Goal: Task Accomplishment & Management: Manage account settings

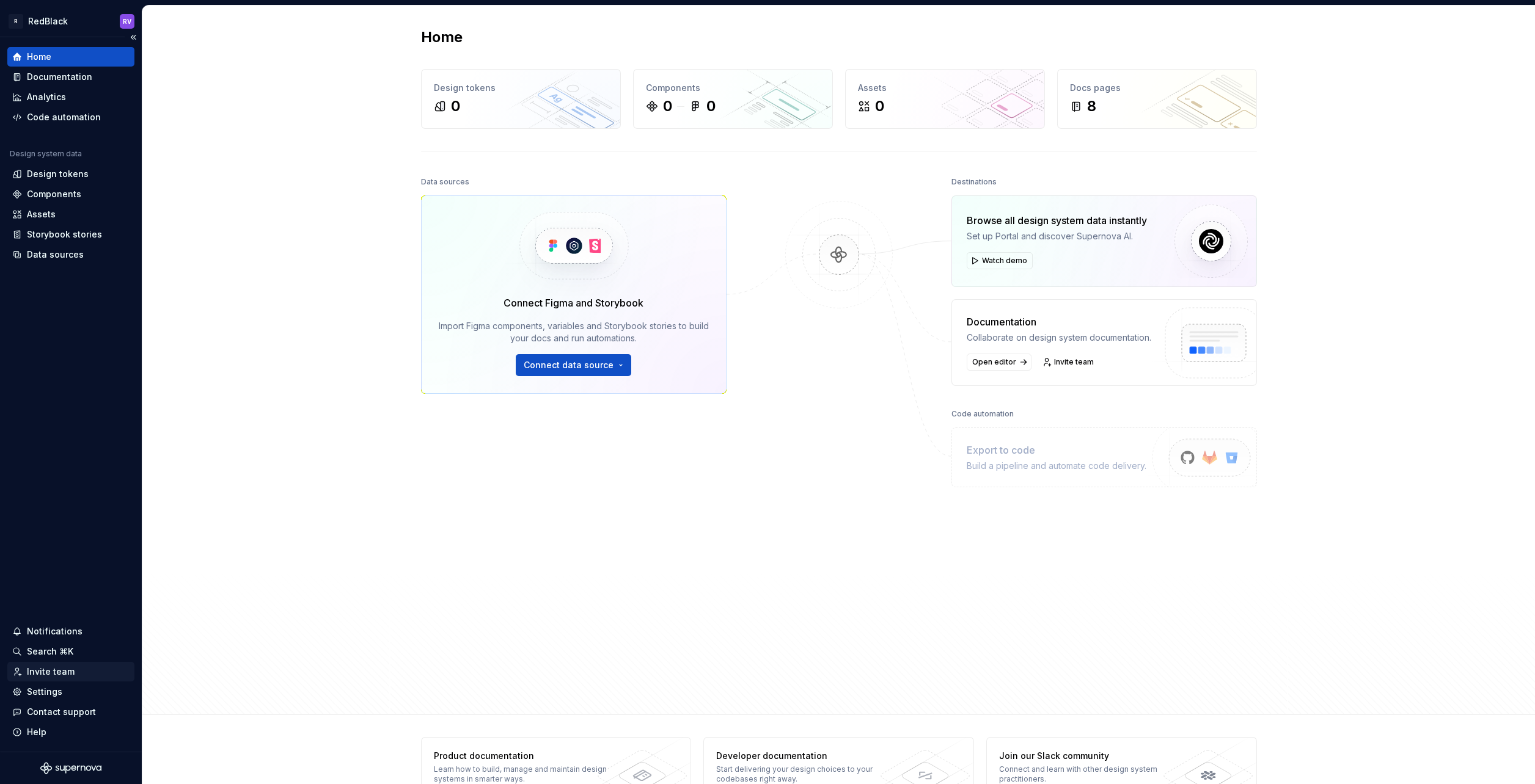
click at [46, 671] on div "Invite team" at bounding box center [51, 672] width 48 height 12
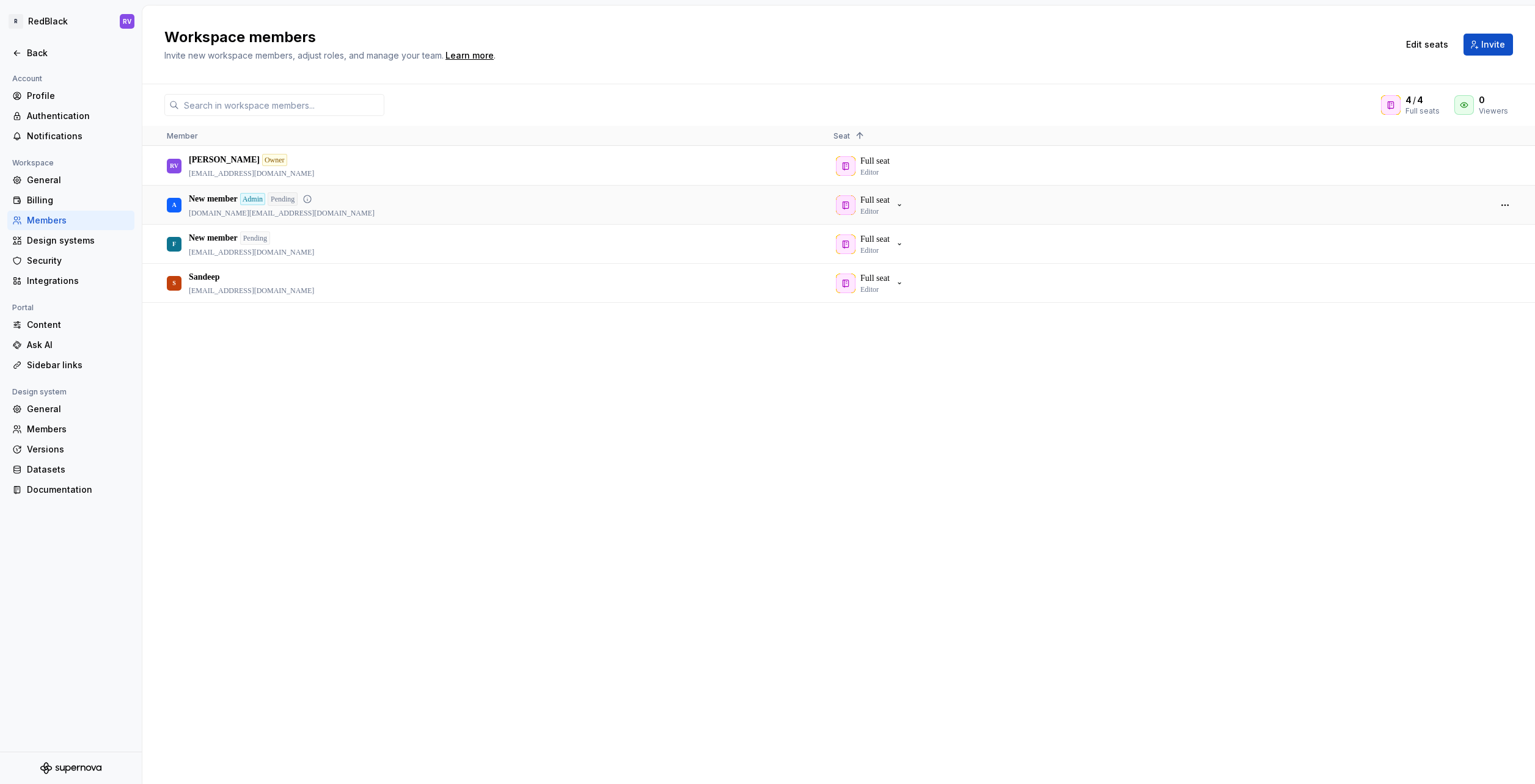
drag, startPoint x: 182, startPoint y: 212, endPoint x: 265, endPoint y: 214, distance: 83.0
click at [265, 214] on div "A New member Admin Pending [DOMAIN_NAME][EMAIL_ADDRESS][DOMAIN_NAME]" at bounding box center [490, 204] width 647 height 37
click at [1504, 208] on button "button" at bounding box center [1505, 205] width 17 height 17
click at [1468, 279] on span "Remove from workspace" at bounding box center [1462, 272] width 101 height 22
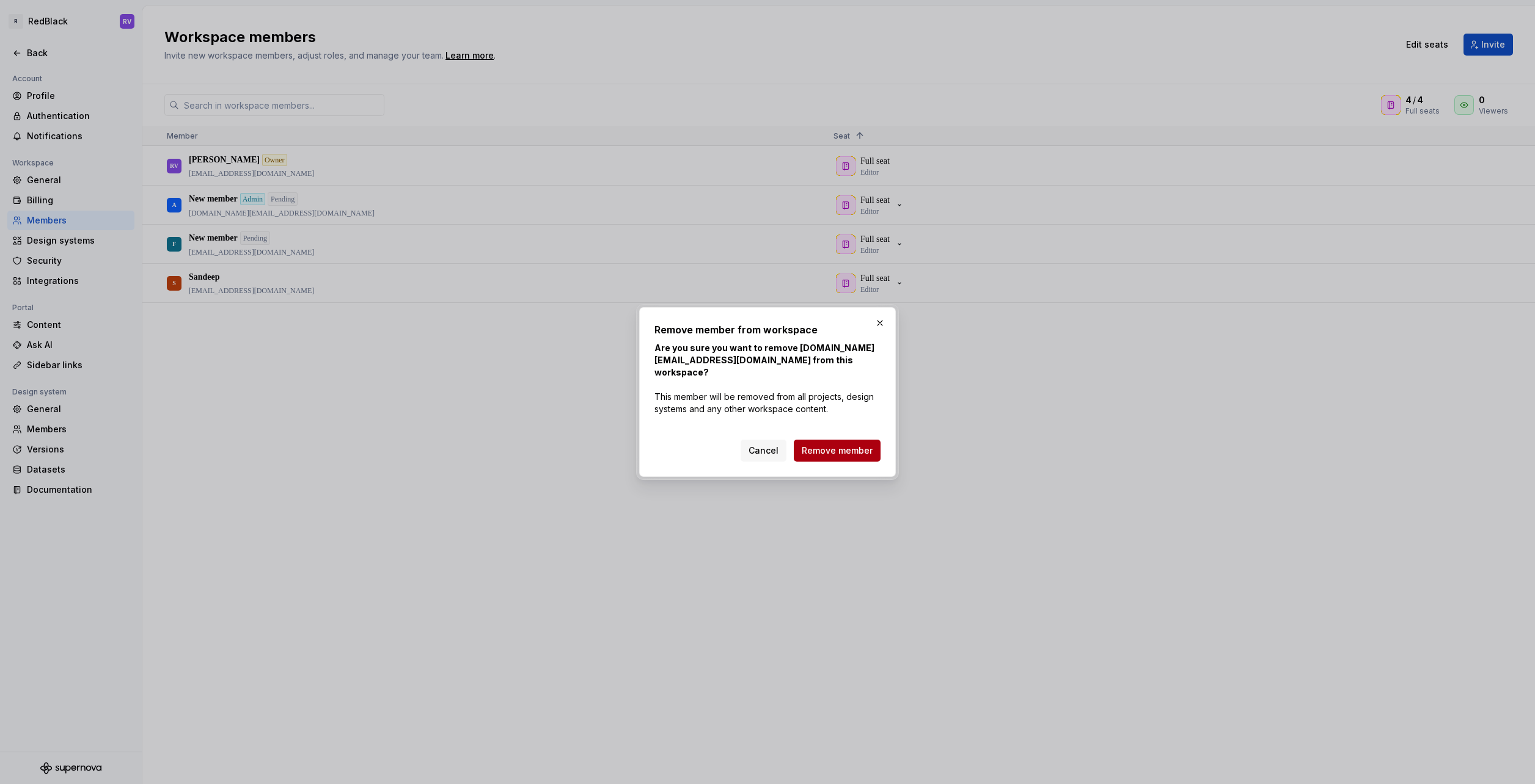
click at [814, 444] on span "Remove member" at bounding box center [837, 450] width 71 height 12
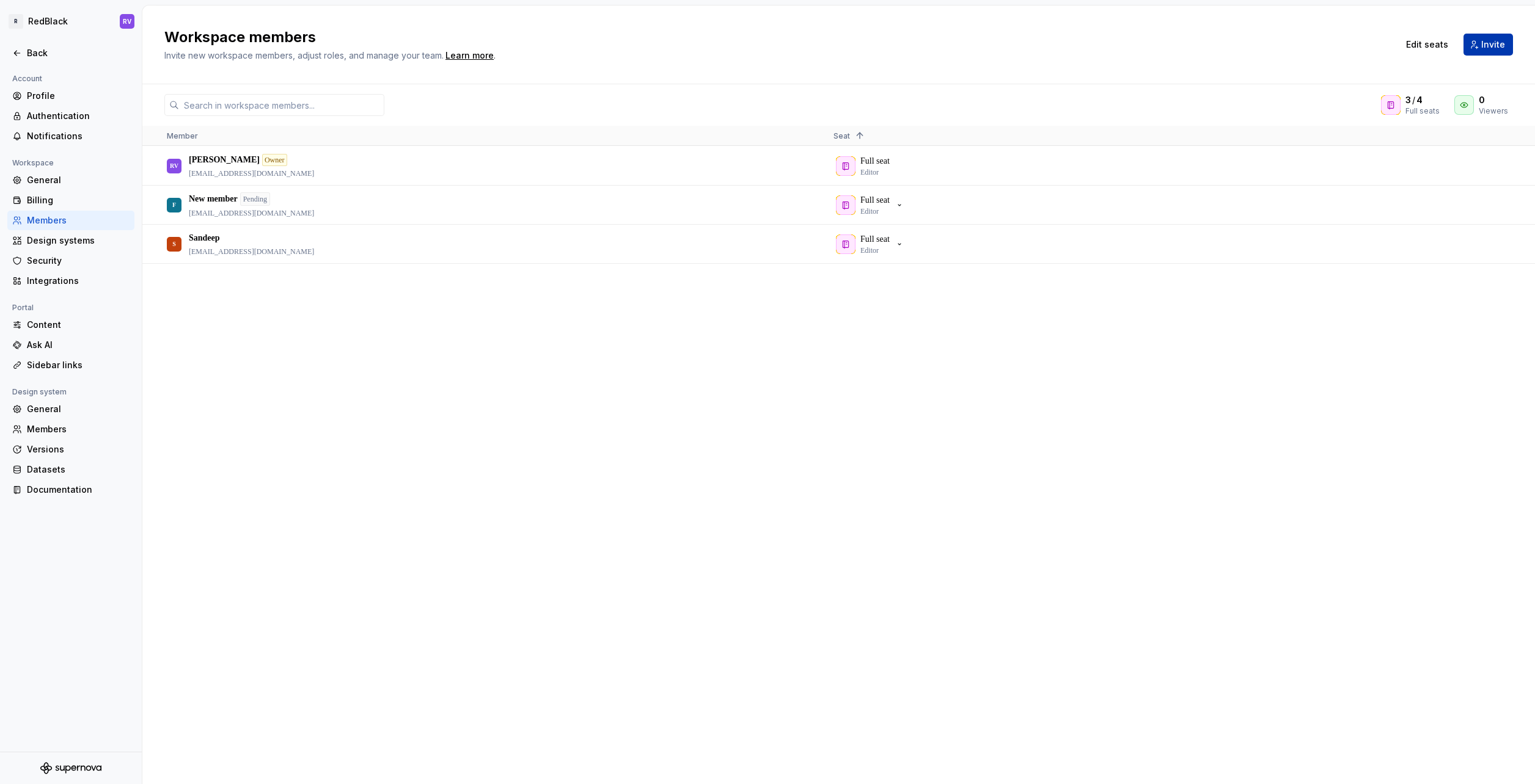
click at [1487, 48] on span "Invite" at bounding box center [1492, 44] width 24 height 12
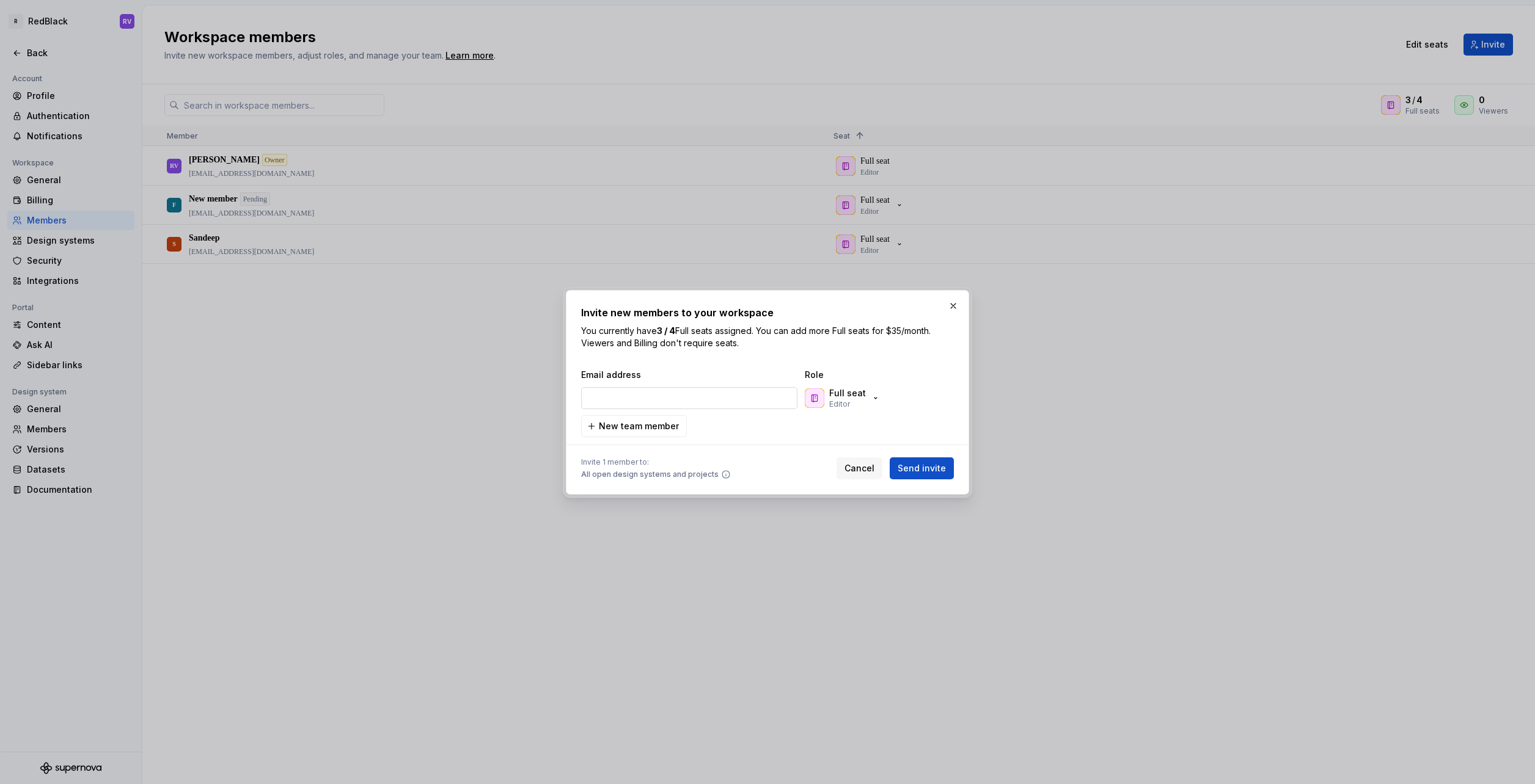
type input "[EMAIL_ADDRESS][DOMAIN_NAME]"
click at [929, 471] on span "Send invite" at bounding box center [921, 468] width 48 height 12
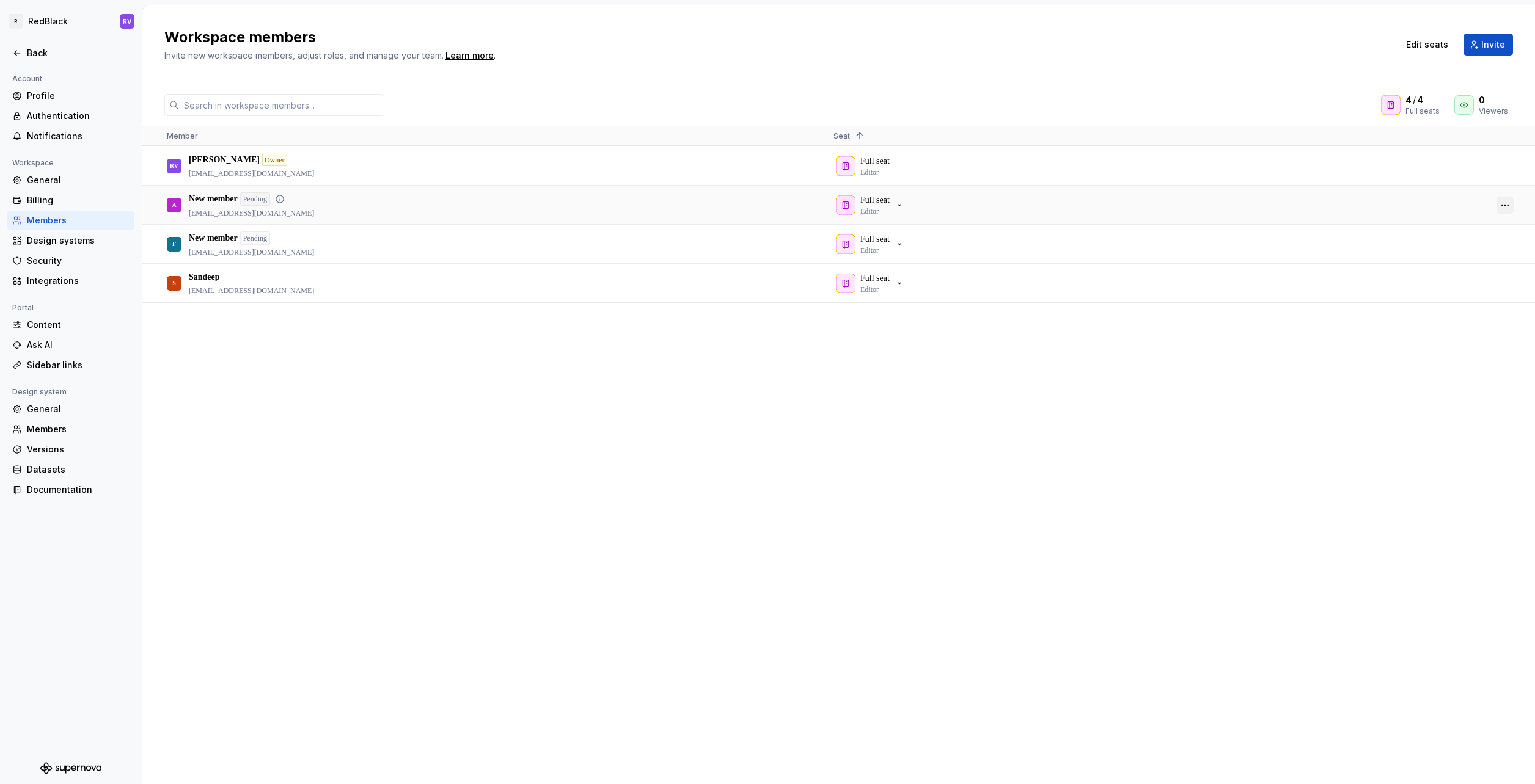
click at [1508, 203] on button "button" at bounding box center [1505, 205] width 17 height 17
click at [1444, 242] on span "Make admin" at bounding box center [1441, 239] width 57 height 22
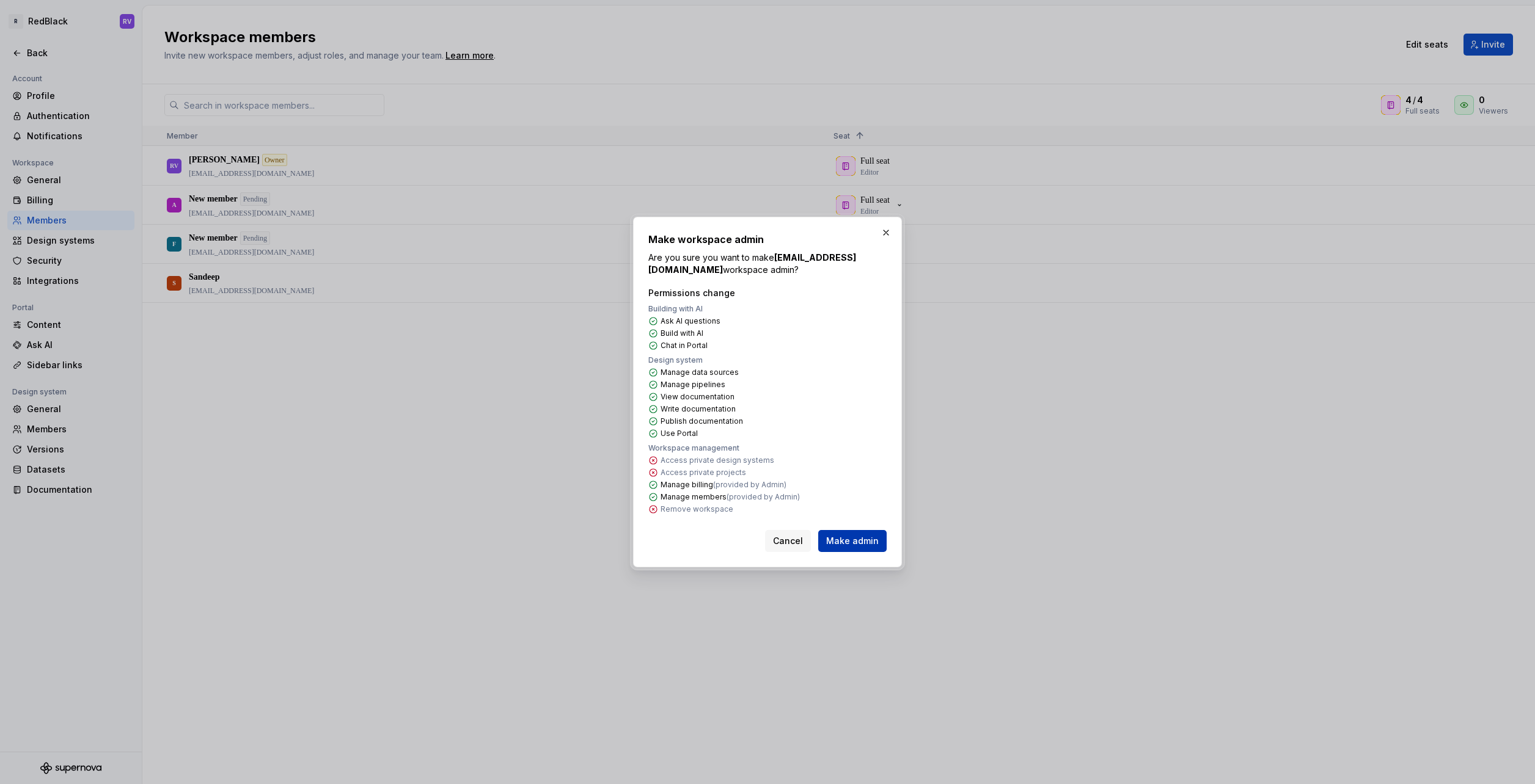
click at [864, 532] on button "Make admin" at bounding box center [852, 540] width 68 height 22
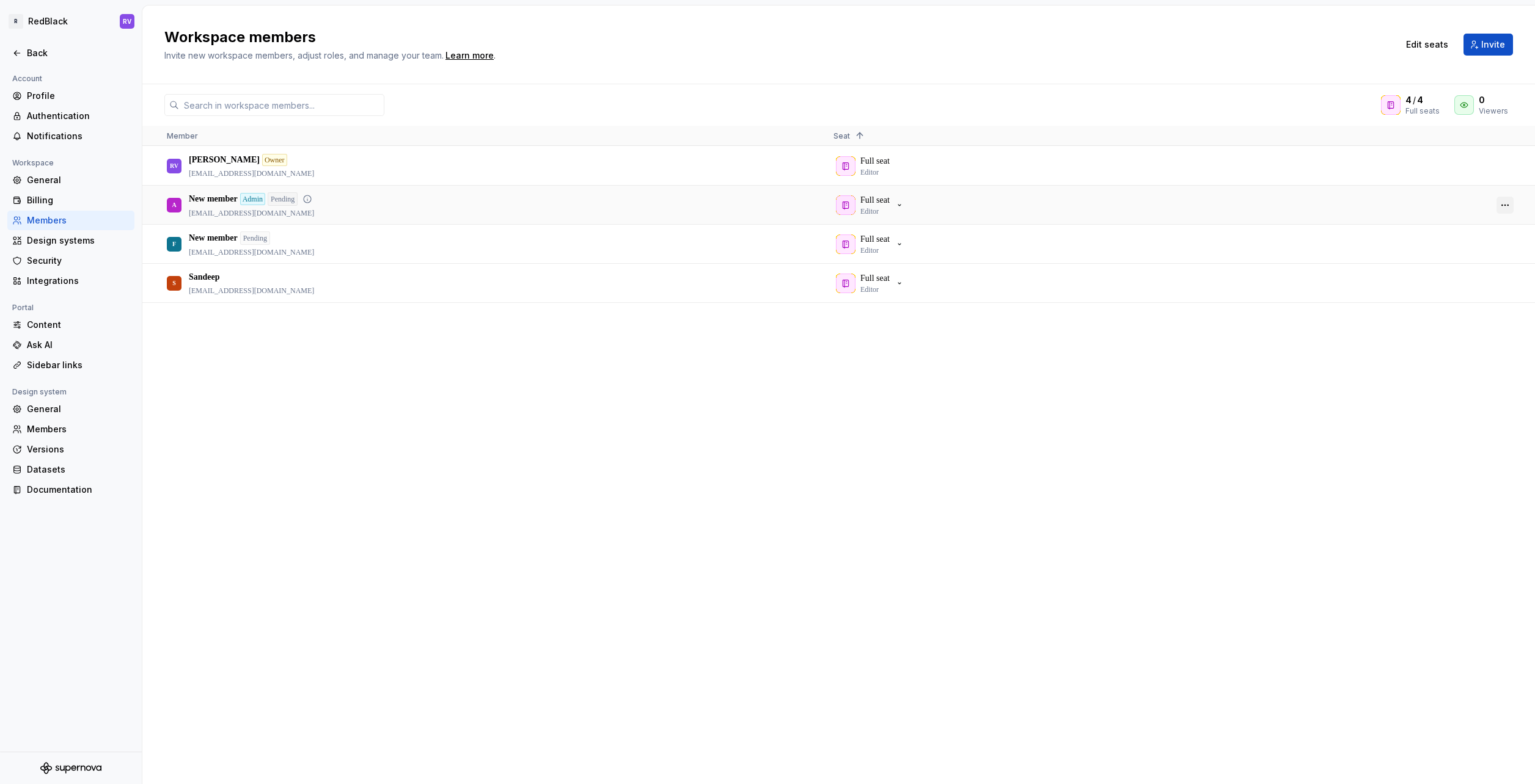
click at [1501, 203] on button "button" at bounding box center [1505, 205] width 17 height 17
click at [1458, 264] on span "Remove from workspace" at bounding box center [1462, 267] width 101 height 22
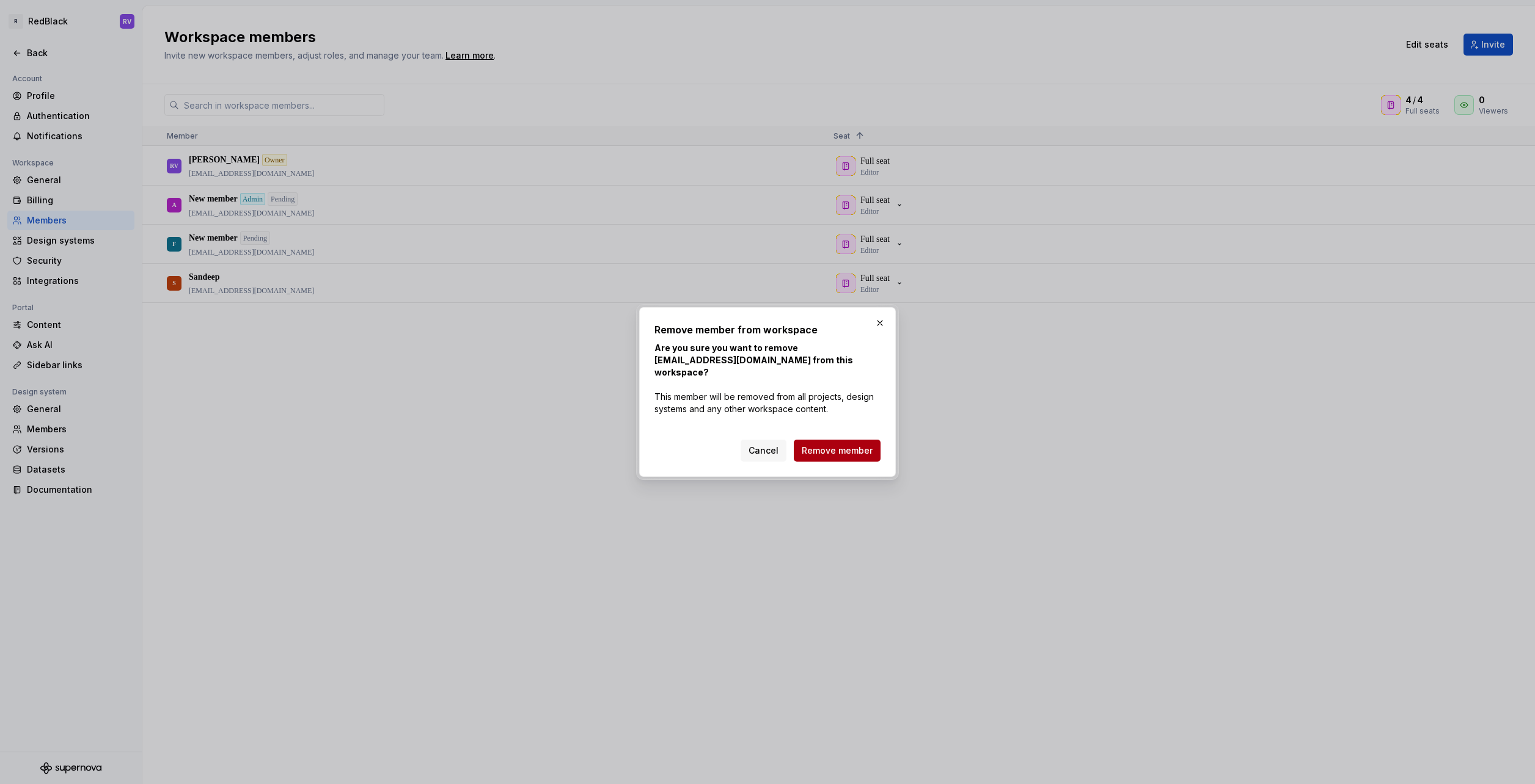
click at [867, 454] on span "Remove member" at bounding box center [837, 450] width 71 height 12
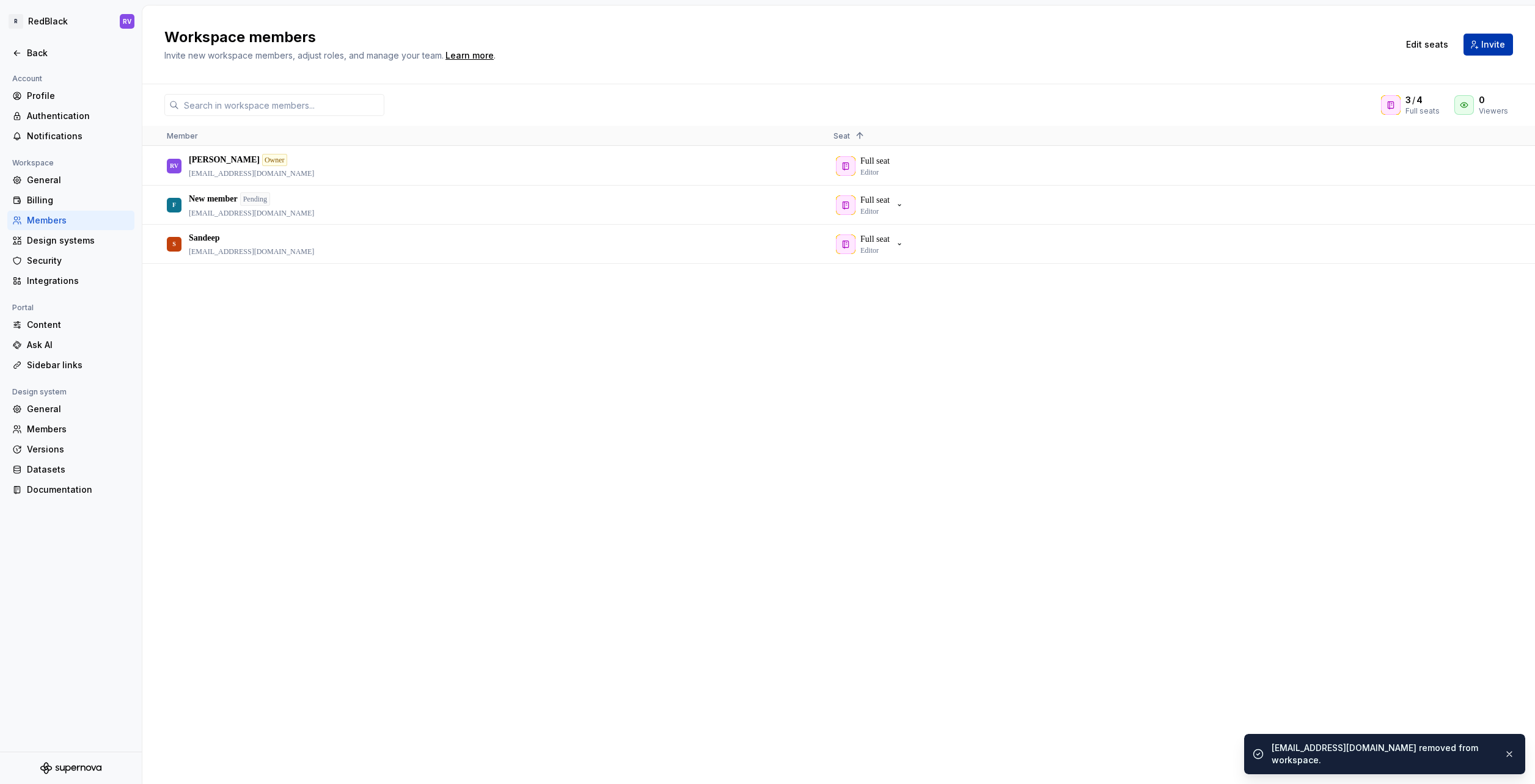
click at [1487, 49] on span "Invite" at bounding box center [1492, 44] width 24 height 12
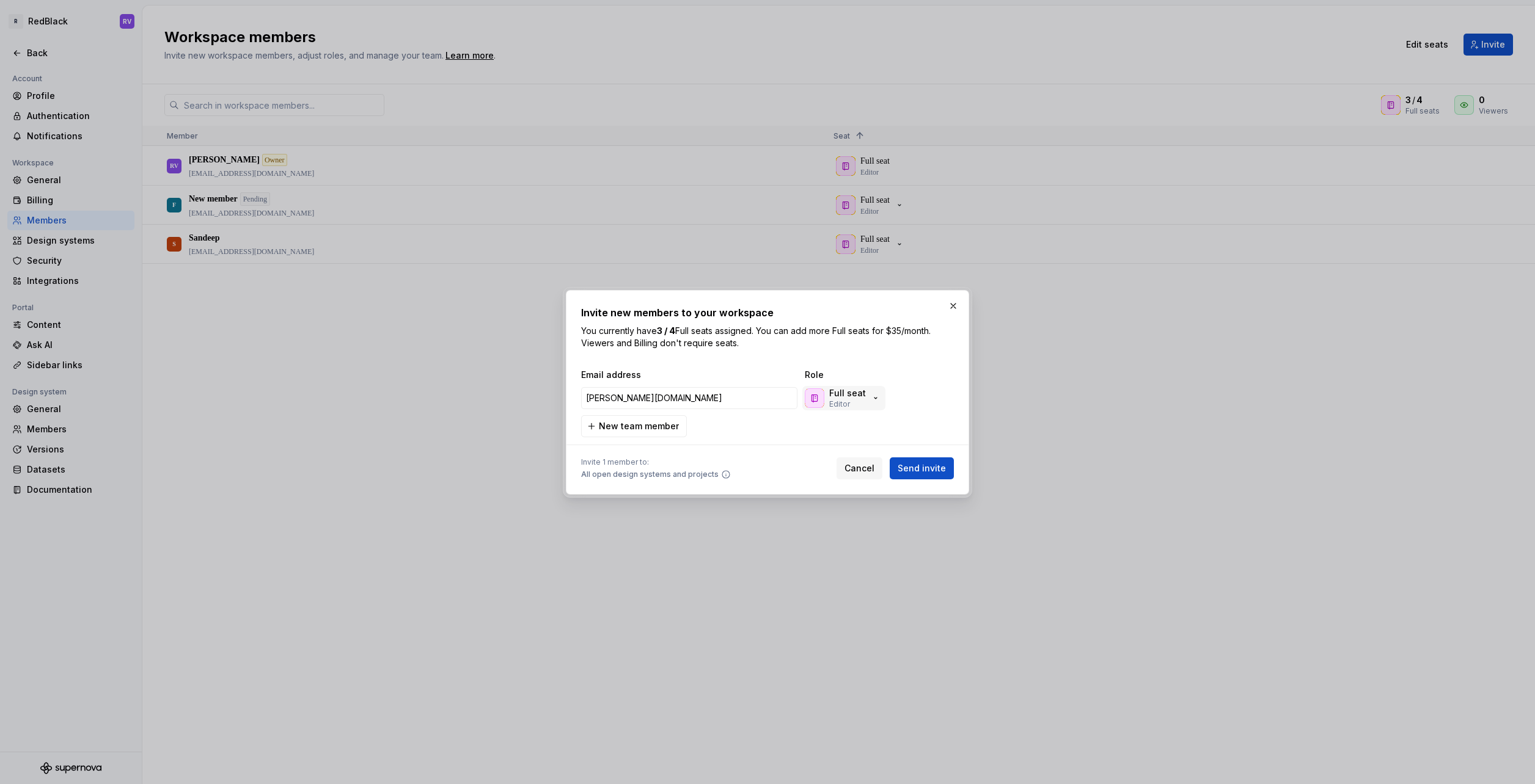
click at [866, 399] on div "Full seat Editor" at bounding box center [843, 398] width 75 height 22
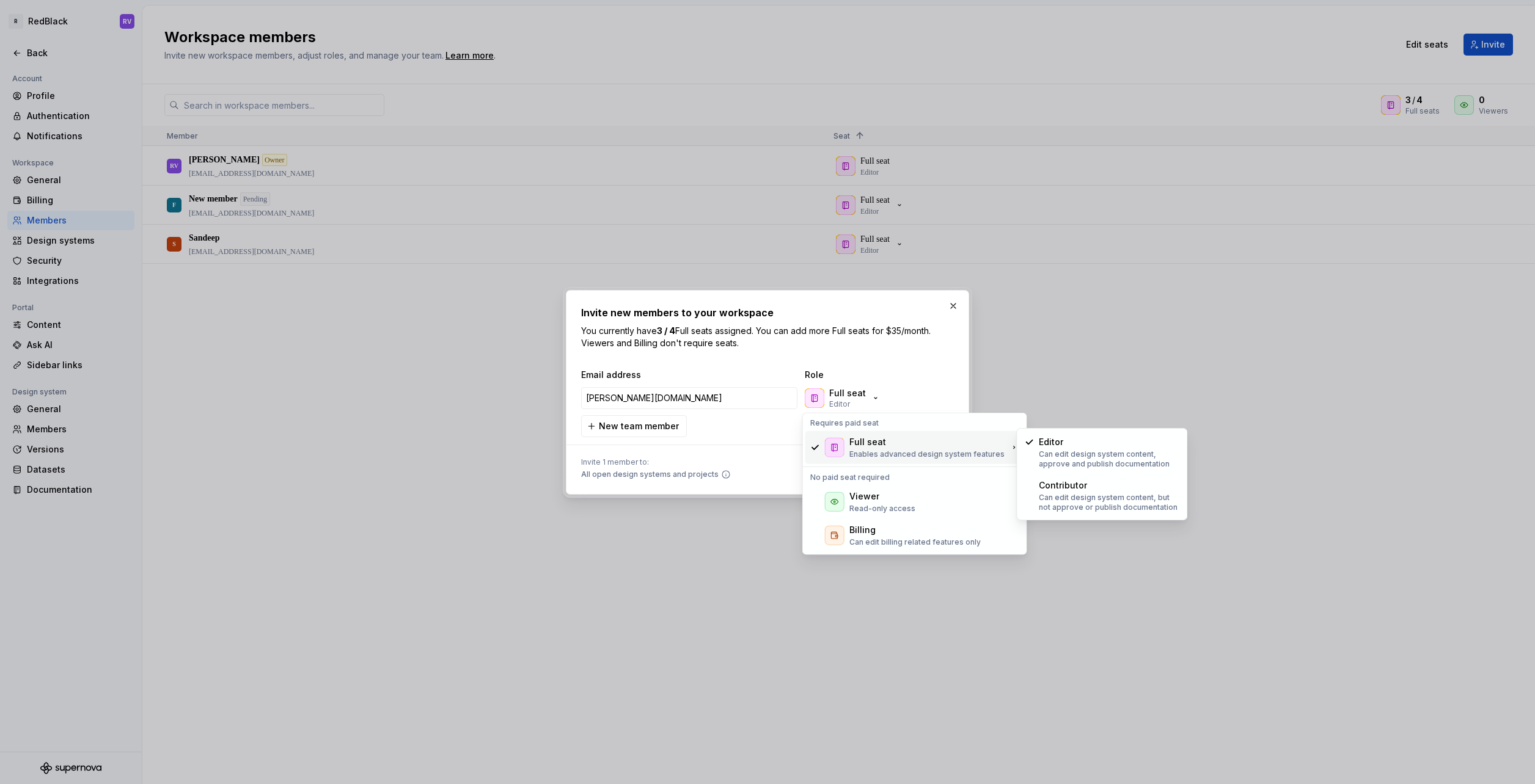
click at [902, 452] on p "Enables advanced design system features" at bounding box center [926, 454] width 155 height 10
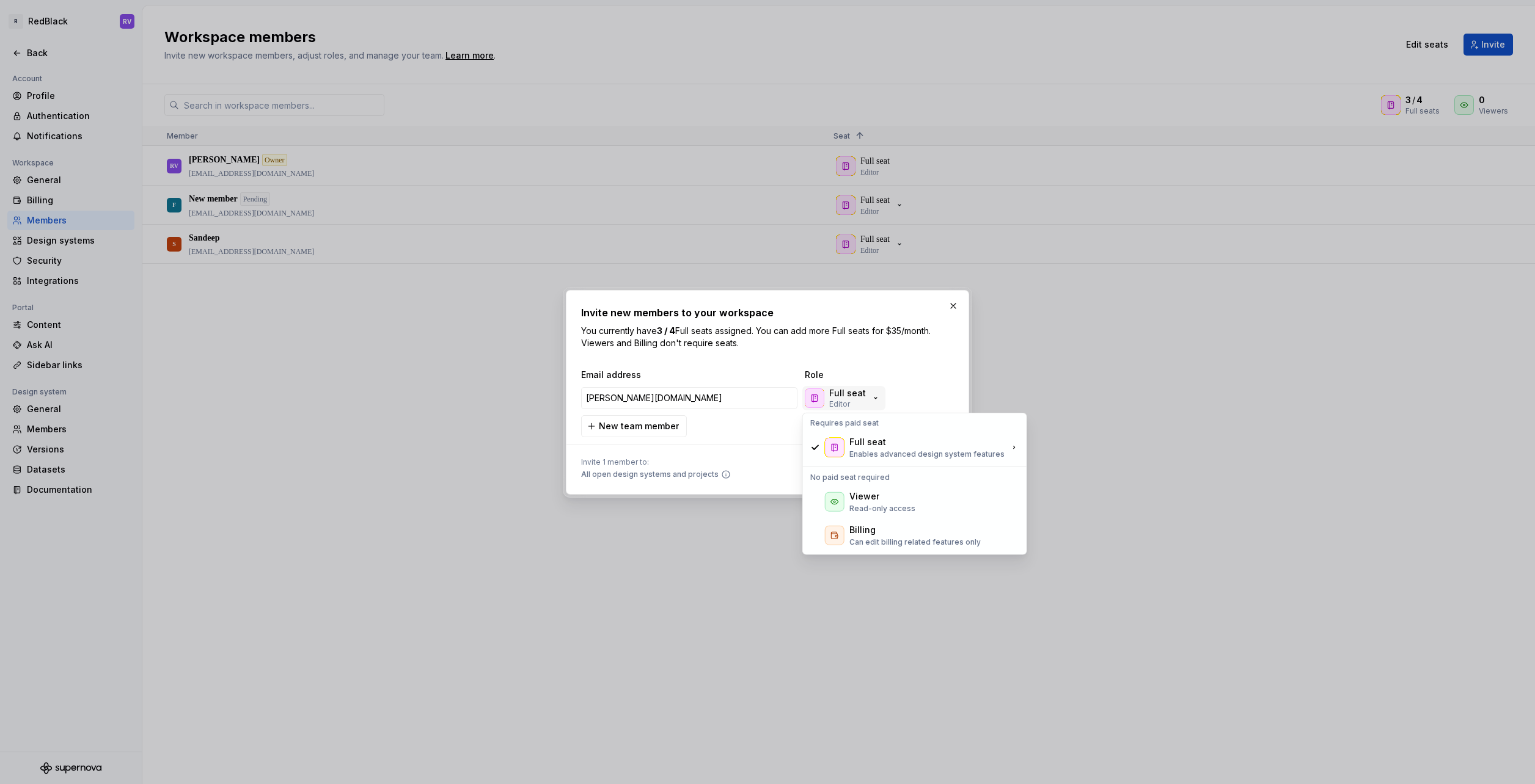
click at [874, 403] on div "Full seat Editor" at bounding box center [843, 398] width 75 height 22
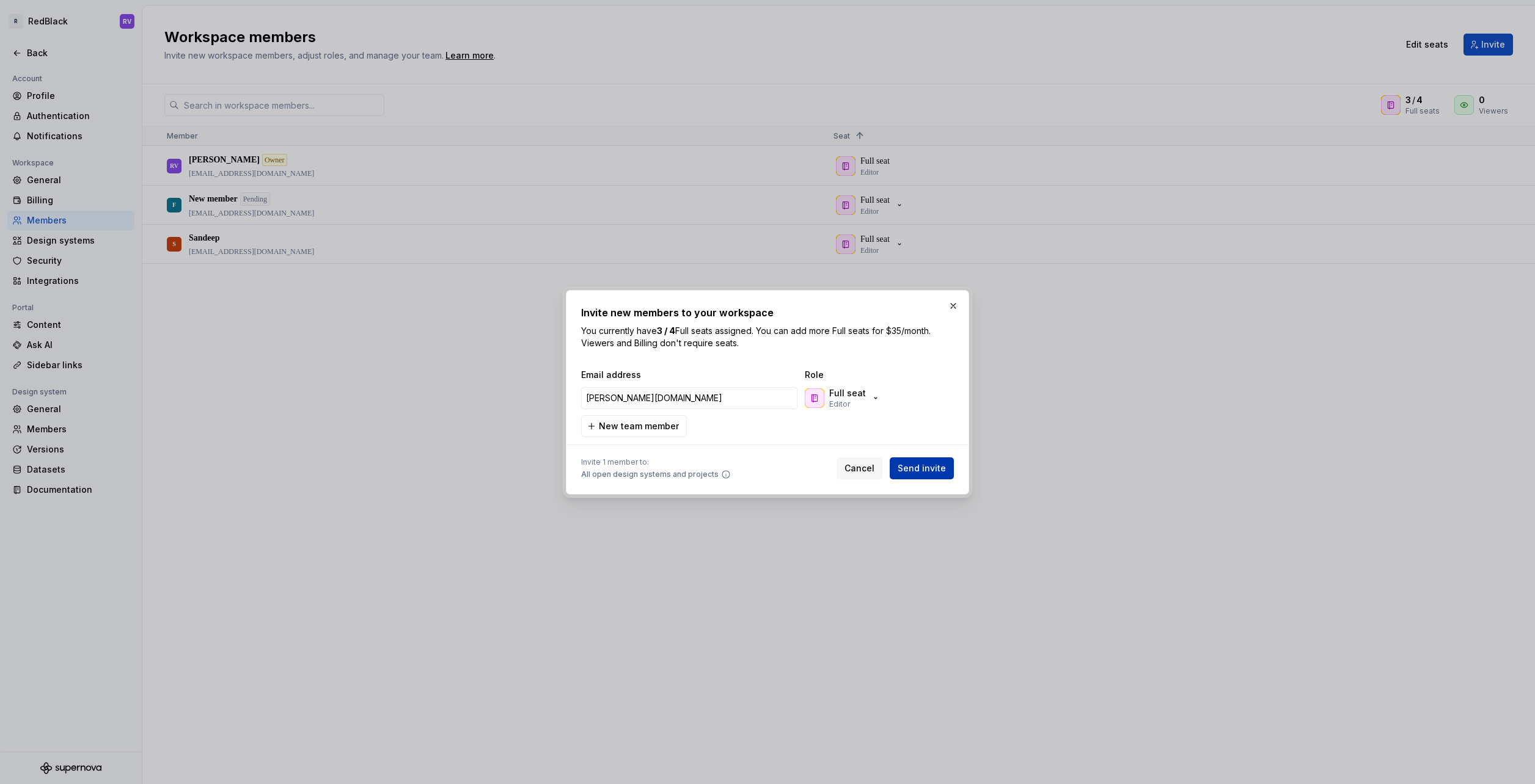
click at [913, 466] on span "Send invite" at bounding box center [921, 468] width 48 height 12
type input "[PERSON_NAME][DOMAIN_NAME][EMAIL_ADDRESS][DOMAIN_NAME]"
click at [750, 420] on div "Email address Role [PERSON_NAME][DOMAIN_NAME][EMAIL_ADDRESS][DOMAIN_NAME] Full …" at bounding box center [767, 403] width 372 height 68
click at [919, 467] on span "Send invite" at bounding box center [921, 468] width 48 height 12
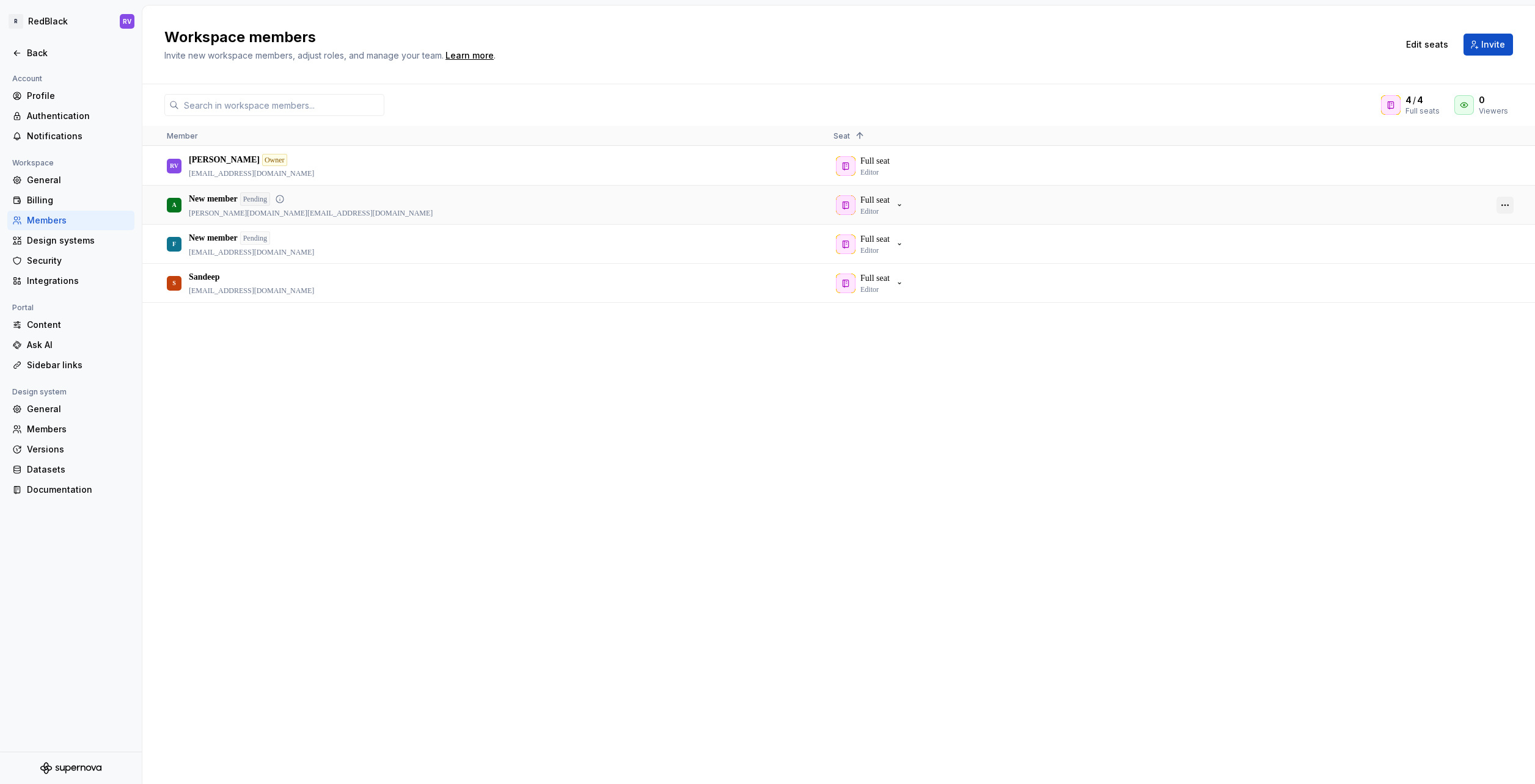
click at [1500, 204] on button "button" at bounding box center [1505, 205] width 17 height 17
click at [1454, 235] on span "Make admin" at bounding box center [1441, 241] width 57 height 22
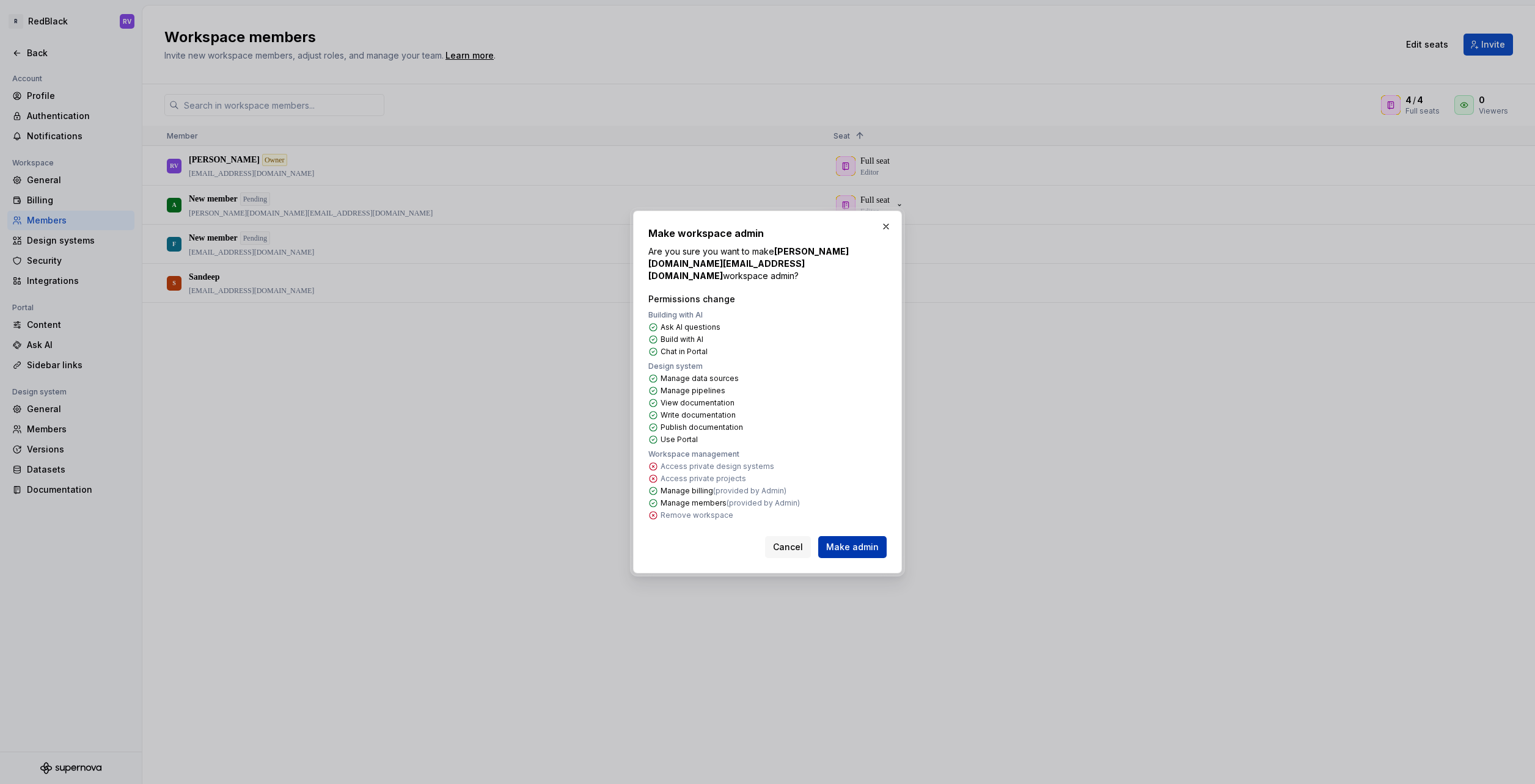
click at [875, 536] on button "Make admin" at bounding box center [852, 547] width 68 height 22
